Goal: Check status: Check status

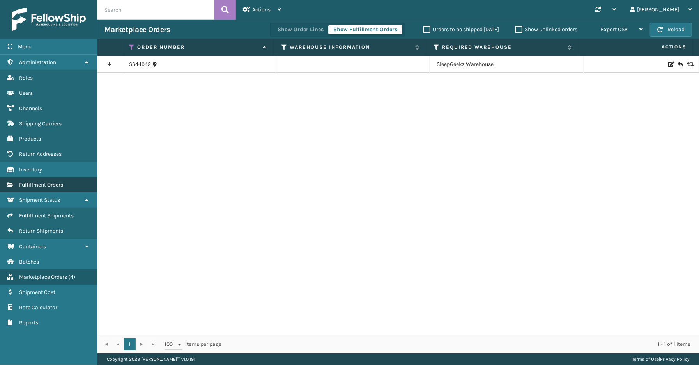
click at [48, 184] on link "Shipment Status Fulfillment Orders" at bounding box center [48, 184] width 97 height 15
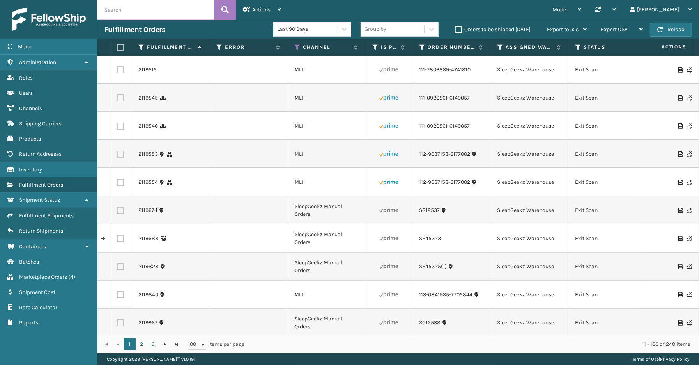
click at [262, 9] on span "Actions" at bounding box center [261, 9] width 18 height 7
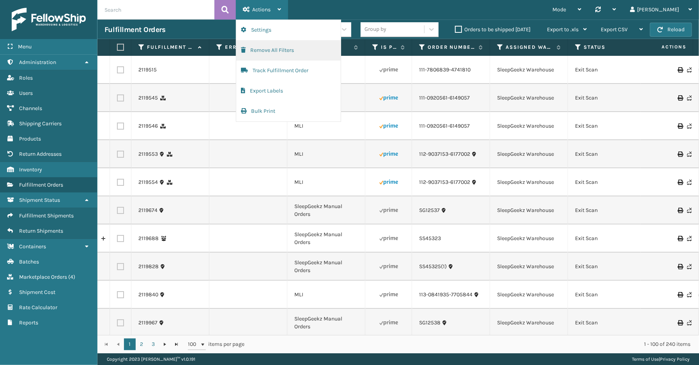
click at [266, 47] on button "Remove All Filters" at bounding box center [288, 50] width 105 height 20
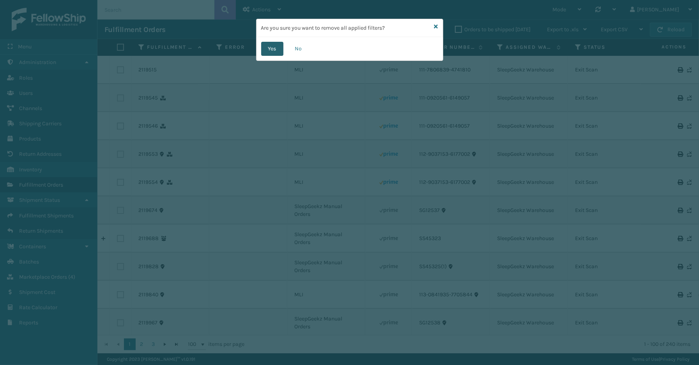
click at [273, 43] on button "Yes" at bounding box center [272, 49] width 22 height 14
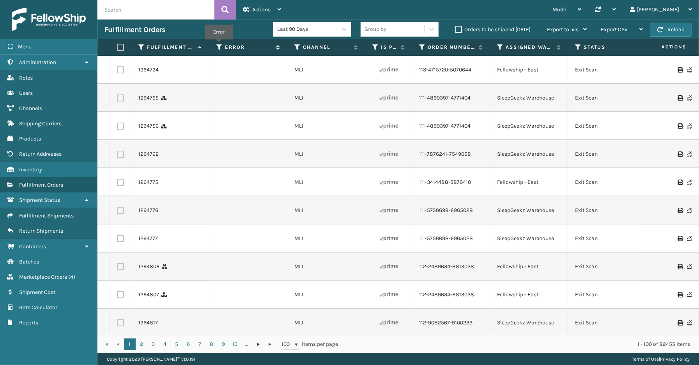
click at [219, 45] on icon at bounding box center [219, 47] width 6 height 7
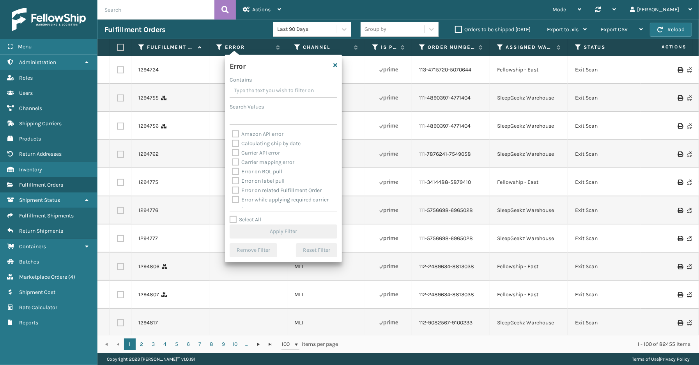
click at [251, 216] on label "Select All" at bounding box center [246, 219] width 32 height 7
click at [251, 216] on input "Select All" at bounding box center [288, 215] width 117 height 1
checkbox input "true"
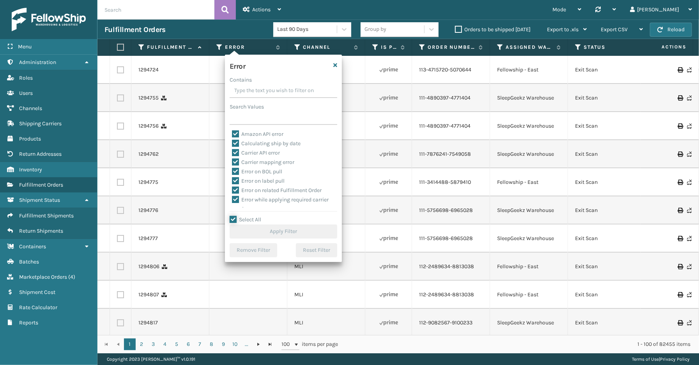
checkbox input "true"
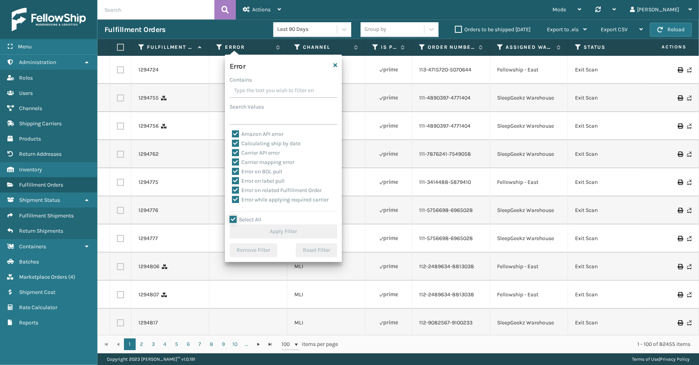
checkbox input "true"
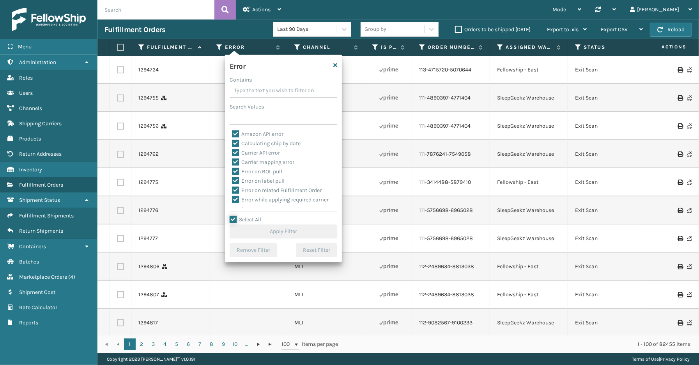
checkbox input "true"
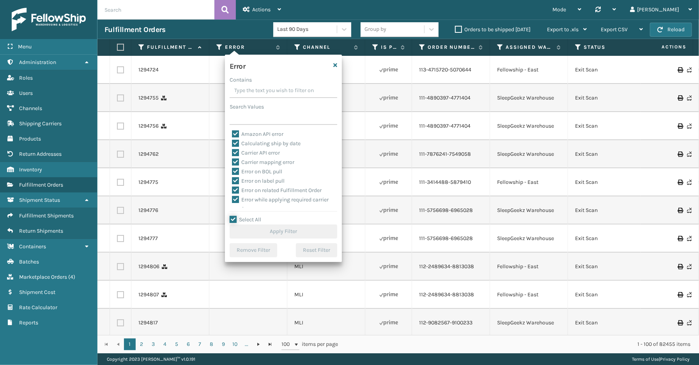
checkbox input "true"
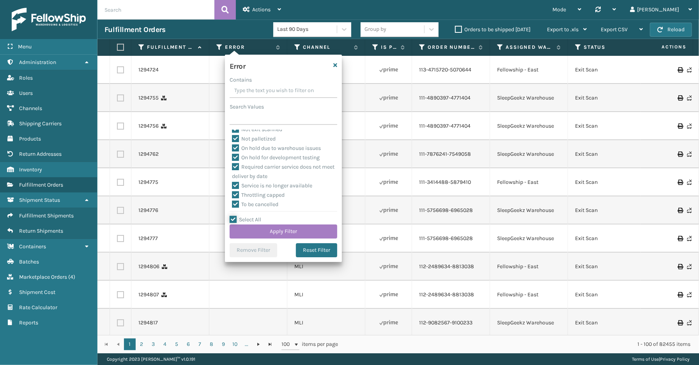
scroll to position [174, 0]
click at [263, 203] on label "To be cancelled" at bounding box center [255, 203] width 46 height 7
click at [232, 203] on input "To be cancelled" at bounding box center [232, 201] width 0 height 5
checkbox input "false"
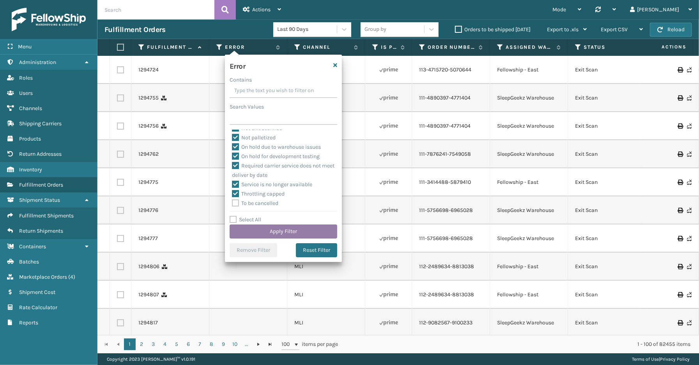
click at [268, 232] on button "Apply Filter" at bounding box center [284, 231] width 108 height 14
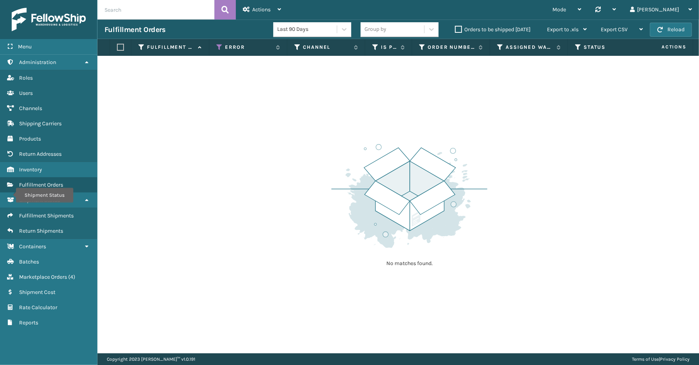
click at [51, 344] on div "Menu Shipment Status Administration Shipment Status Roles Shipment Status Users…" at bounding box center [48, 182] width 97 height 365
click at [39, 329] on div "Menu Shipment Status Administration Shipment Status Roles Shipment Status Users…" at bounding box center [48, 182] width 97 height 365
